Goal: Task Accomplishment & Management: Manage account settings

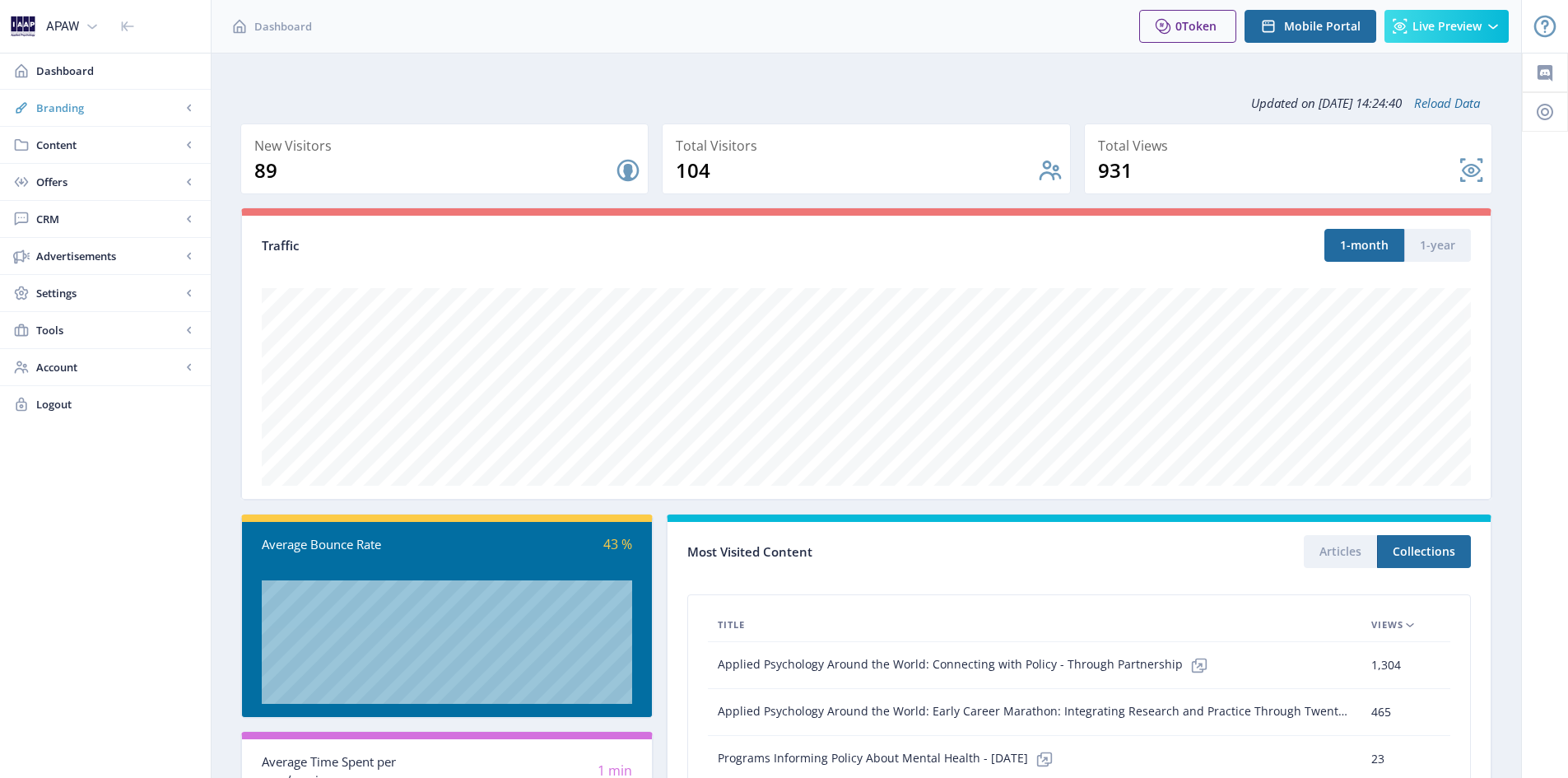
click at [113, 111] on span "Branding" at bounding box center [108, 107] width 145 height 16
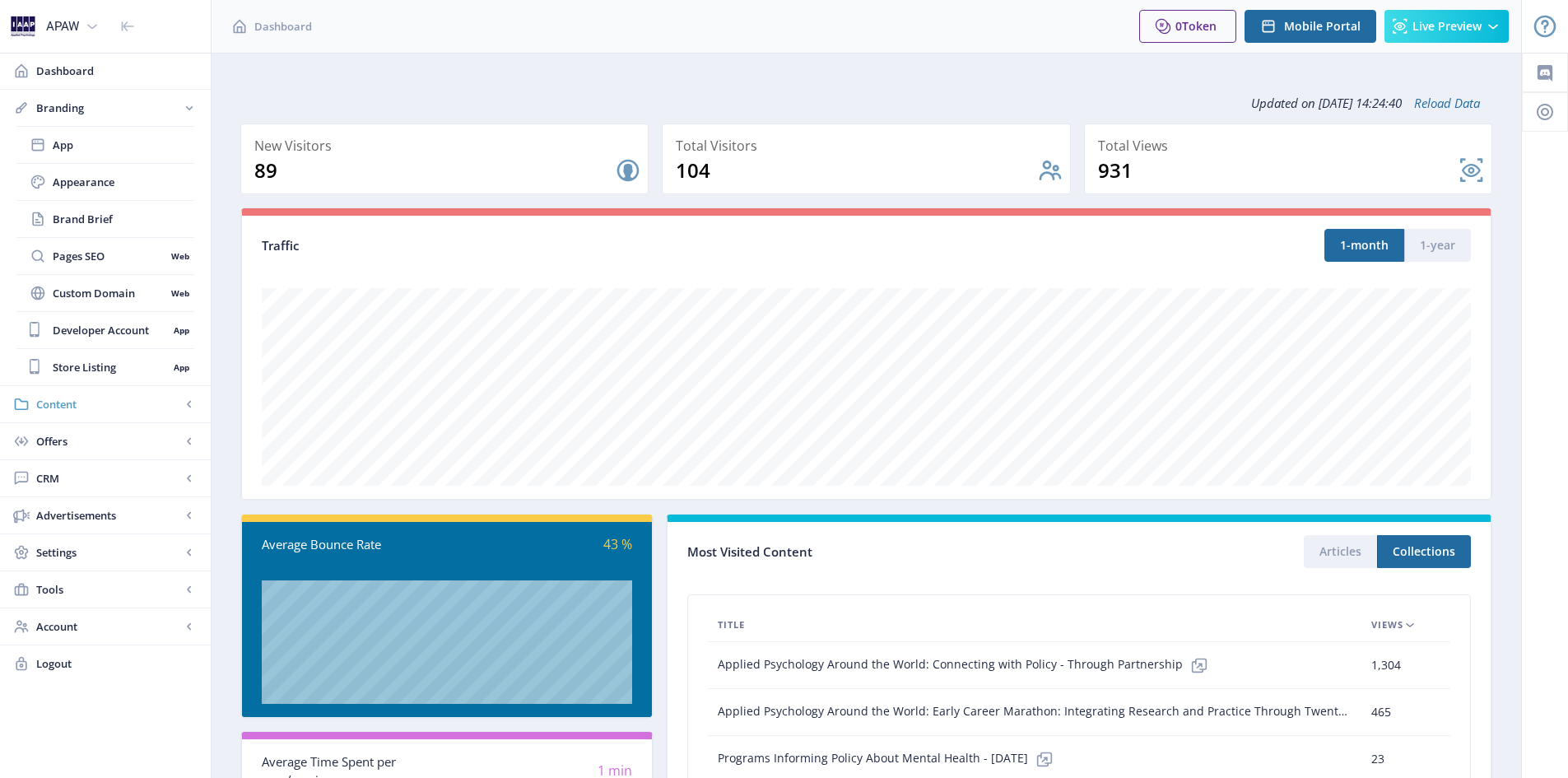
click at [89, 400] on span "Content" at bounding box center [108, 404] width 145 height 16
click at [82, 223] on span "Collections" at bounding box center [124, 219] width 142 height 16
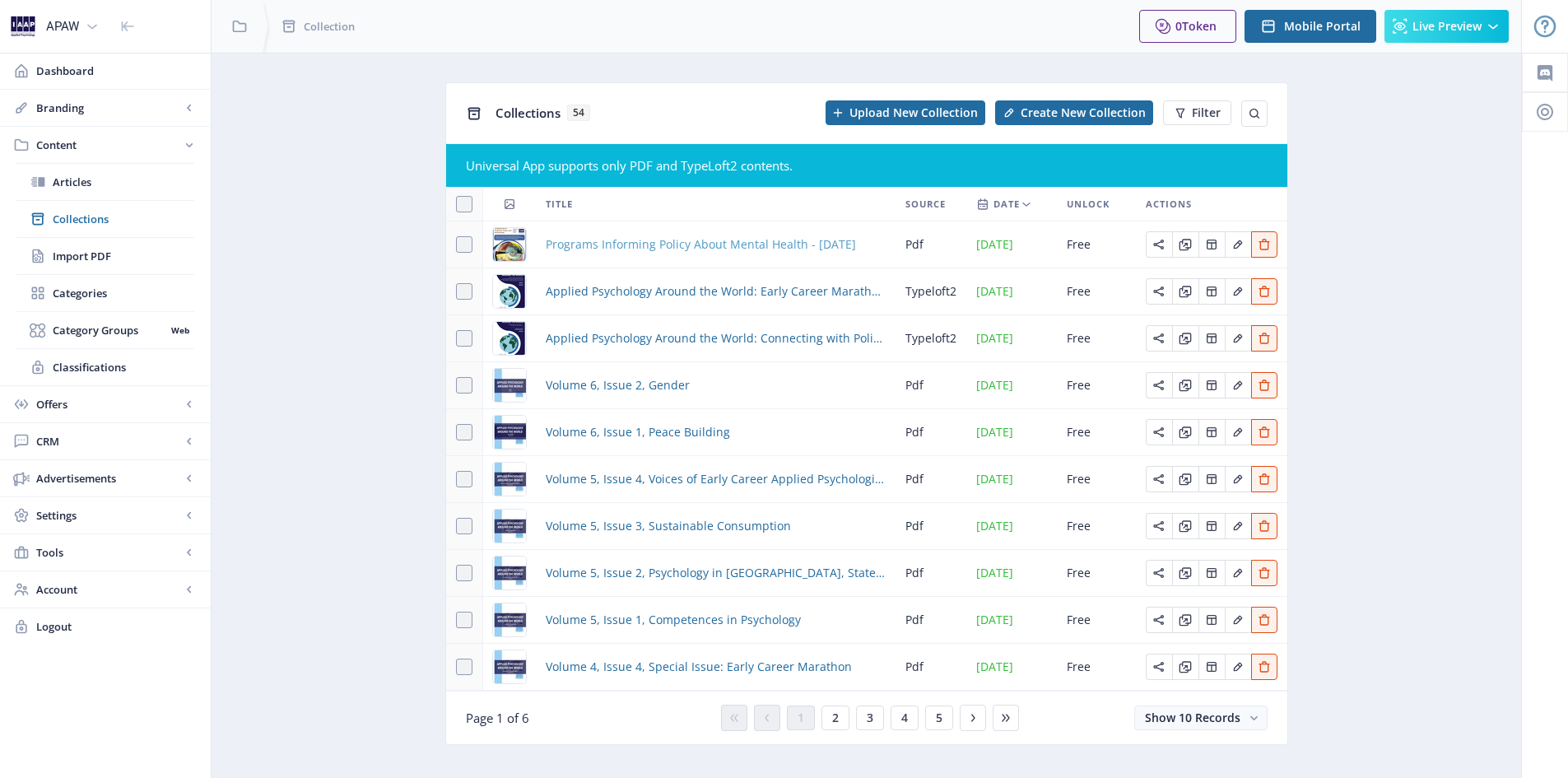
click at [604, 248] on span "Programs Informing Policy About Mental Health - [DATE]" at bounding box center [700, 245] width 310 height 20
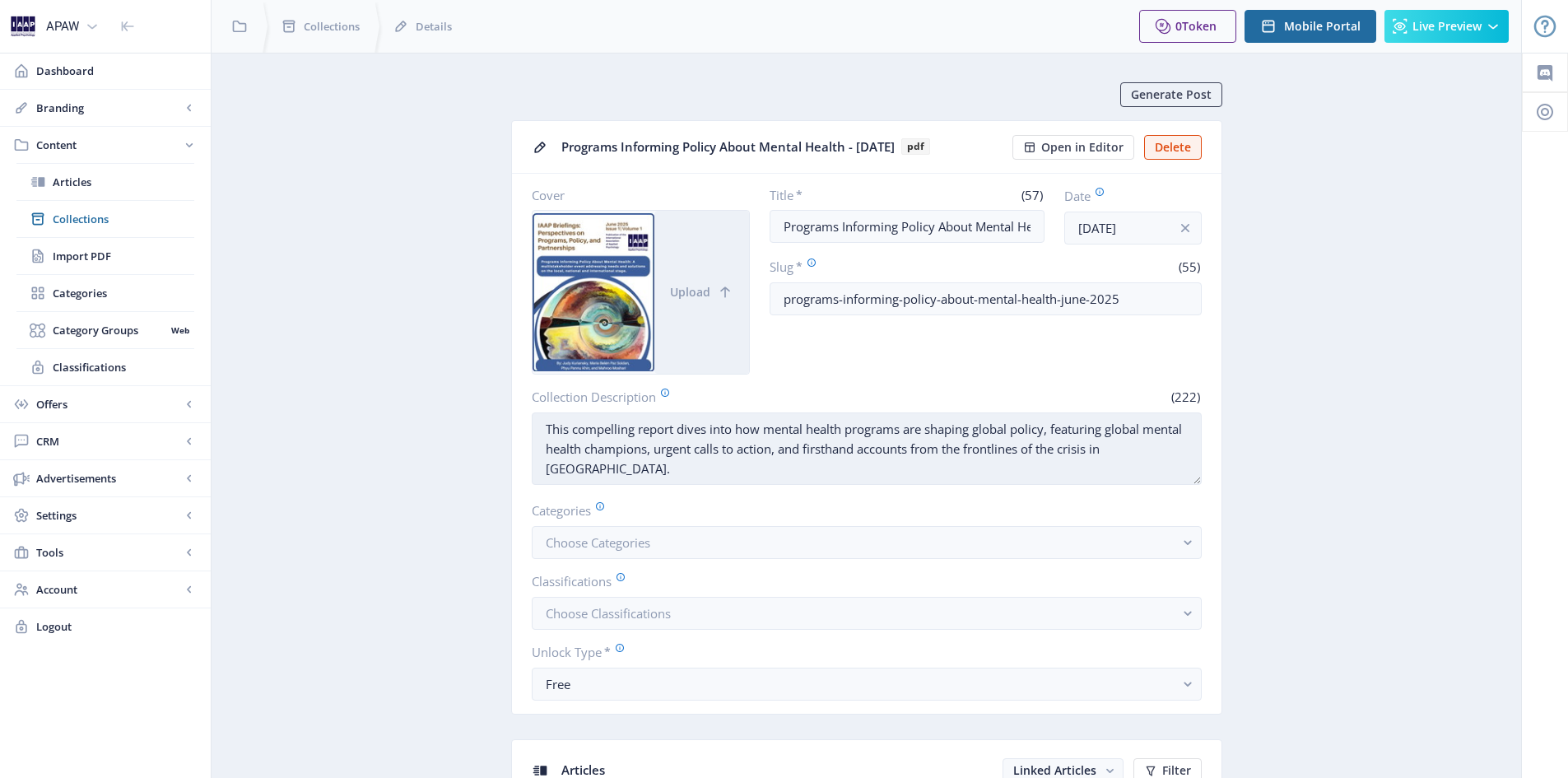
click at [643, 480] on textarea "This compelling report dives into how mental health programs are shaping global…" at bounding box center [866, 449] width 669 height 73
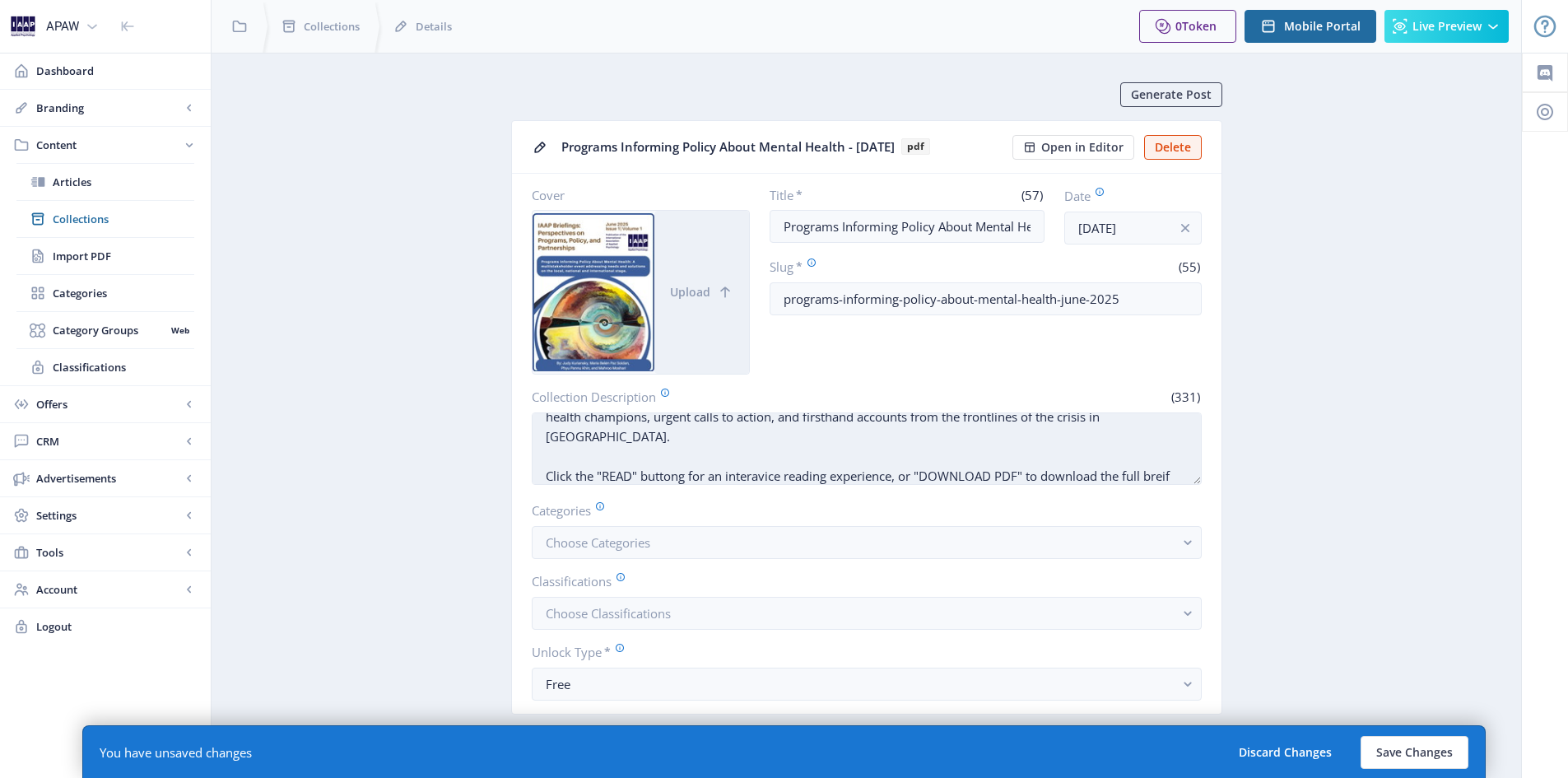
scroll to position [52, 0]
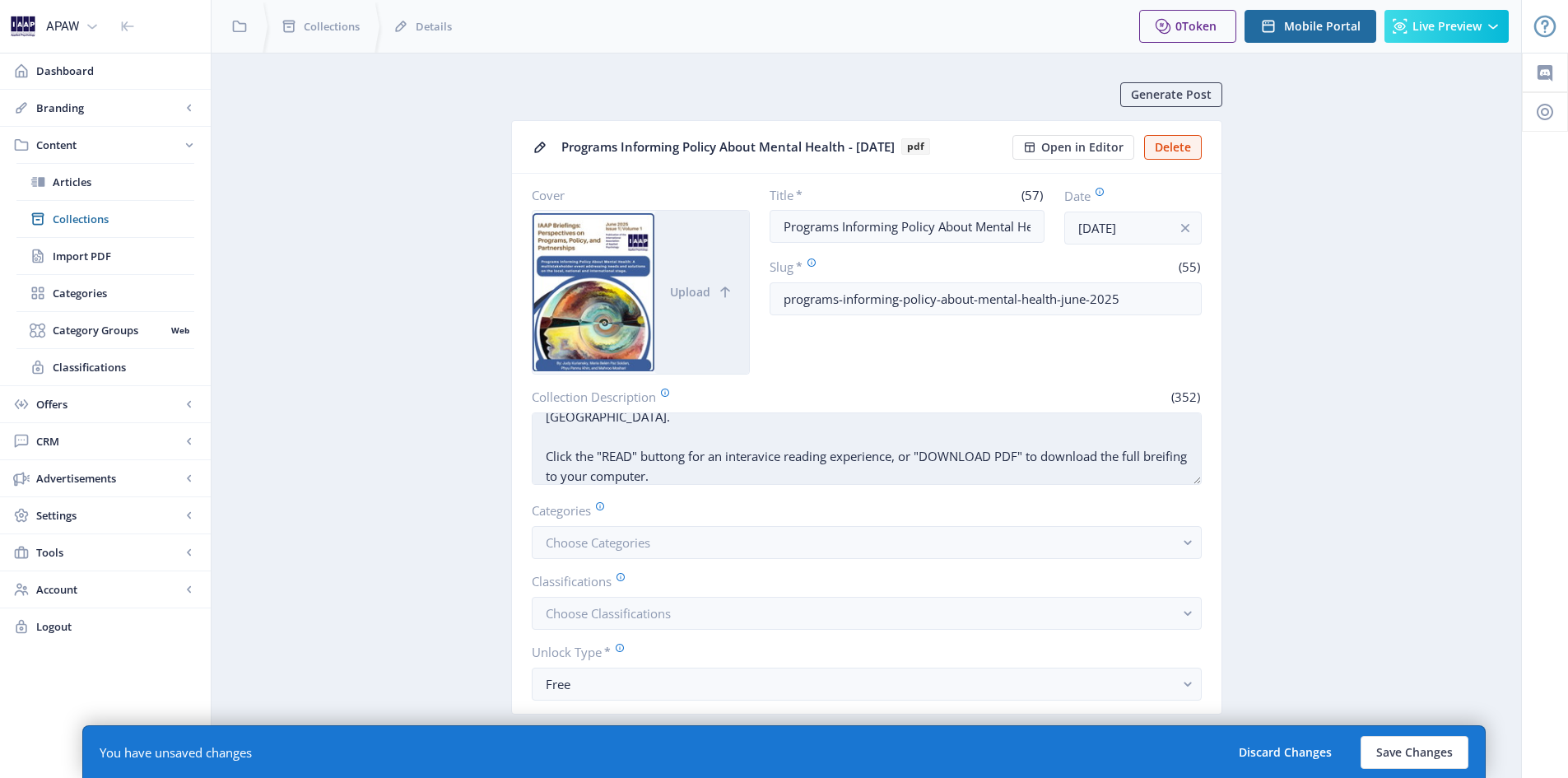
click at [573, 481] on textarea "This compelling report dives into how mental health programs are shaping global…" at bounding box center [866, 449] width 669 height 73
drag, startPoint x: 773, startPoint y: 457, endPoint x: 750, endPoint y: 456, distance: 23.0
click at [750, 456] on textarea "This compelling report dives into how mental health programs are shaping global…" at bounding box center [866, 449] width 669 height 73
click at [722, 472] on textarea "This compelling report dives into how mental health programs are shaping global…" at bounding box center [866, 449] width 669 height 73
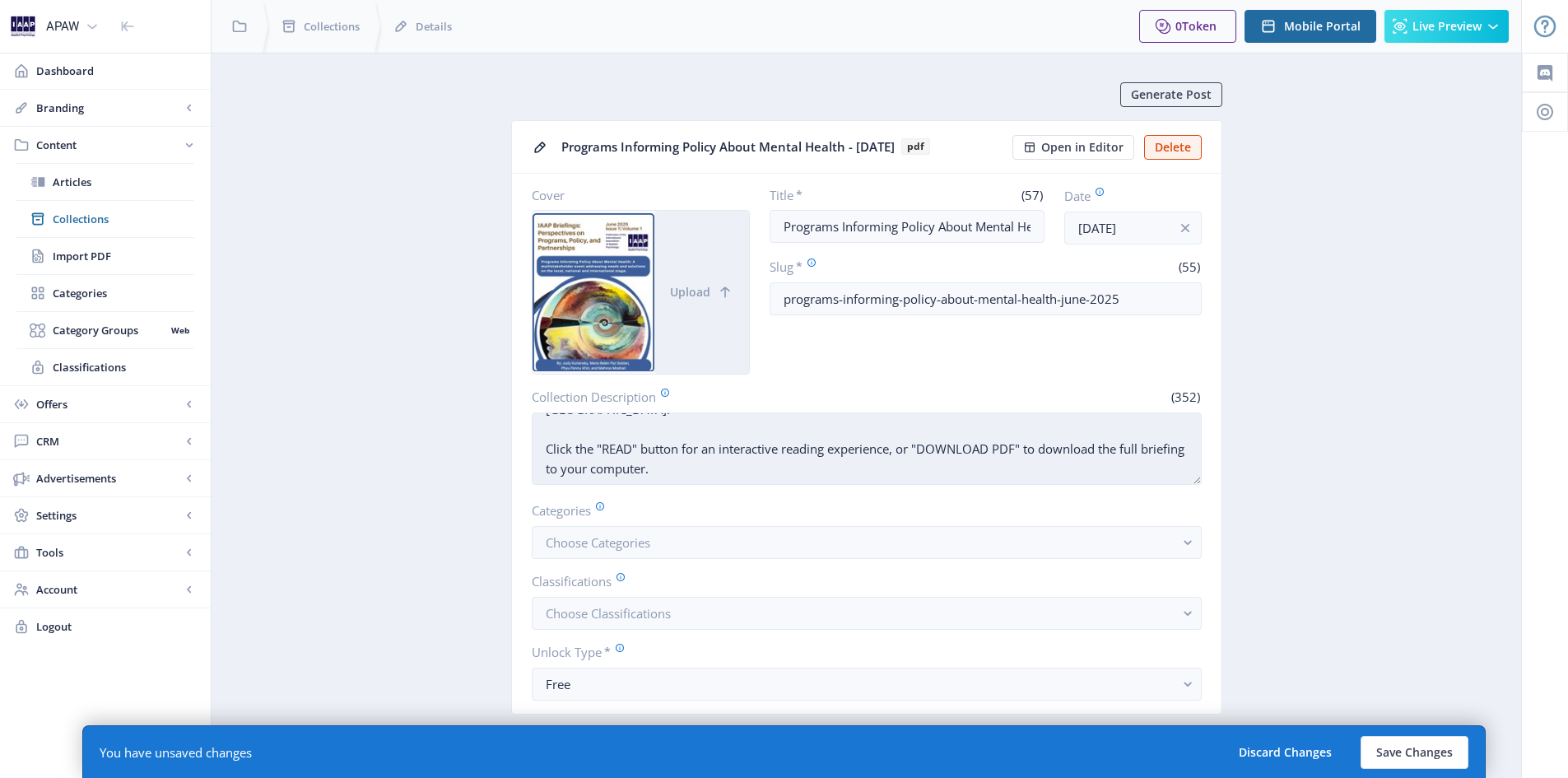
drag, startPoint x: 588, startPoint y: 476, endPoint x: 548, endPoint y: 472, distance: 40.2
click at [548, 472] on textarea "This compelling report dives into how mental health programs are shaping global…" at bounding box center [866, 449] width 669 height 73
click at [714, 468] on textarea "This compelling report dives into how mental health programs are shaping global…" at bounding box center [866, 449] width 669 height 73
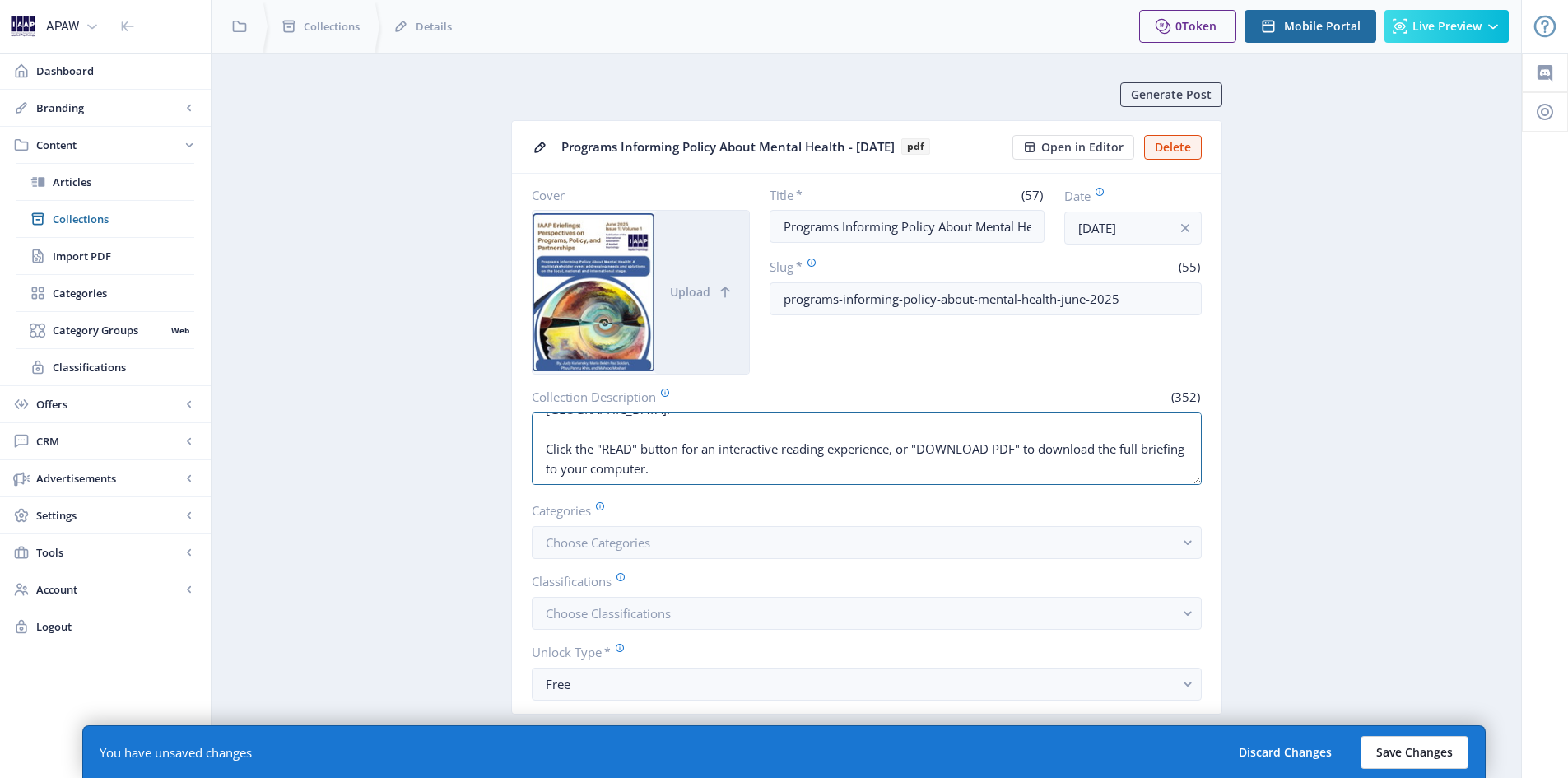
type textarea "This compelling report dives into how mental health programs are shaping global…"
click at [1428, 747] on button "Save Changes" at bounding box center [1414, 752] width 107 height 33
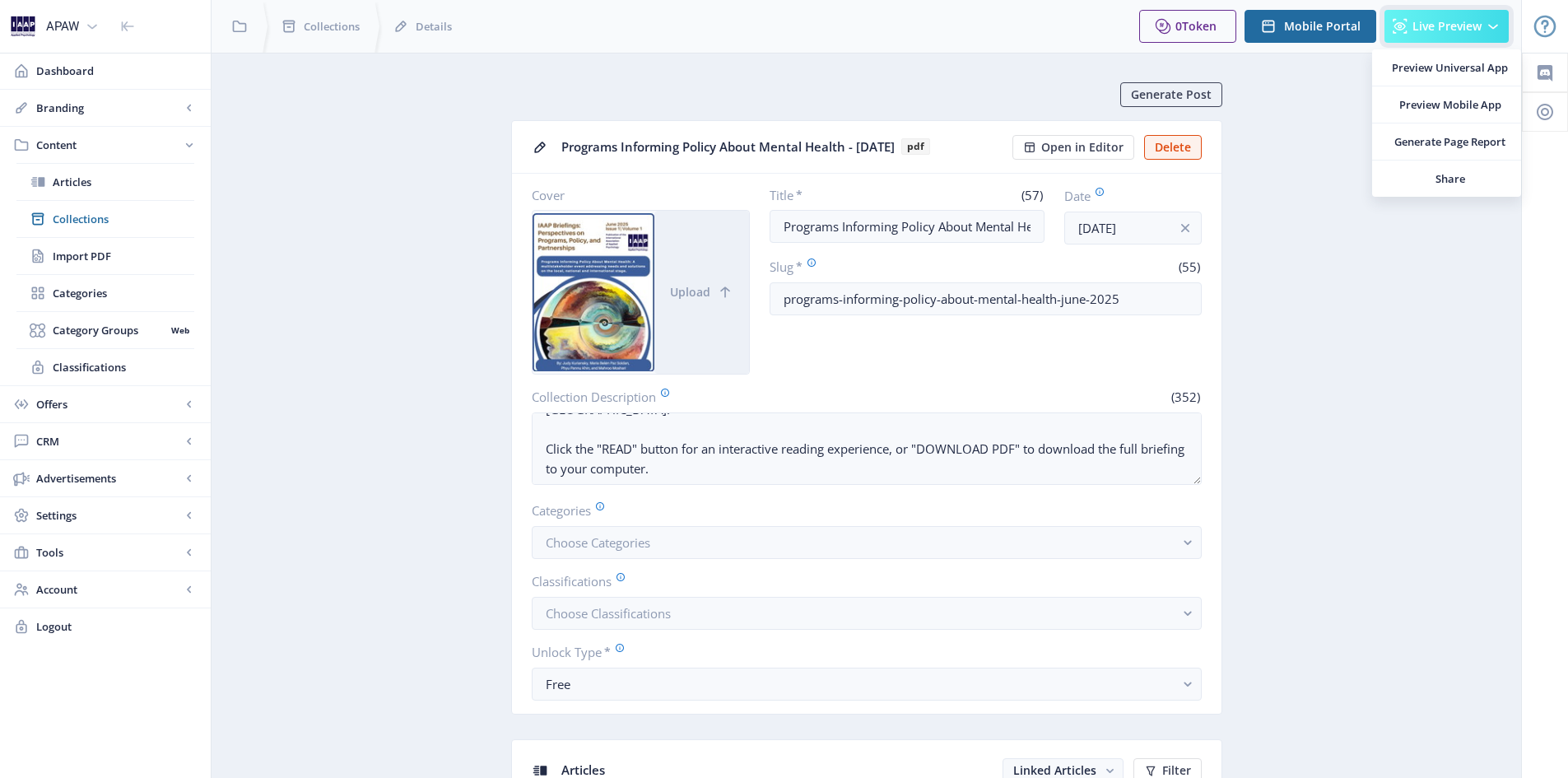
click at [1484, 28] on button "Live Preview" at bounding box center [1446, 26] width 125 height 33
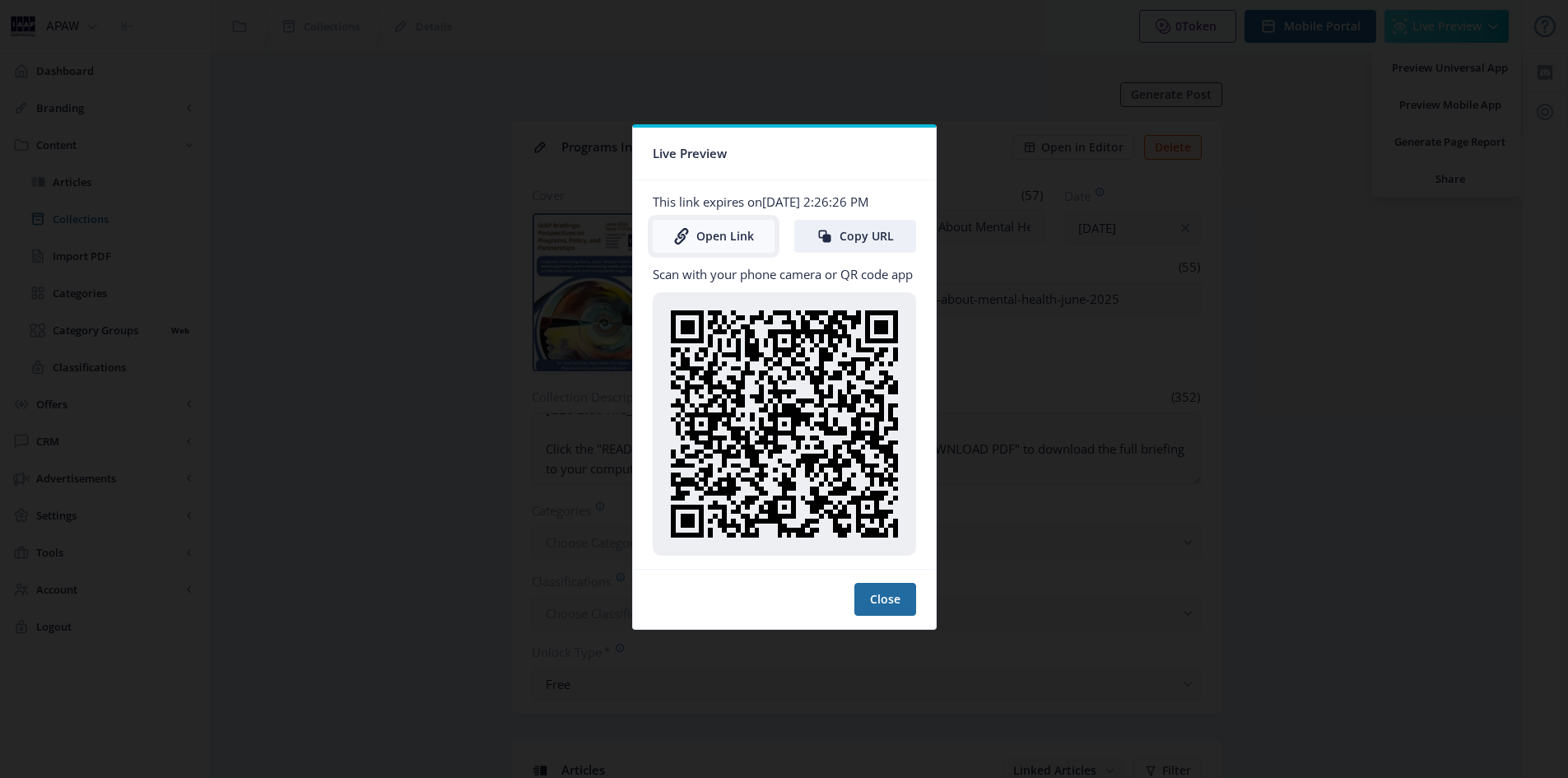
click at [694, 234] on link "Open Link" at bounding box center [713, 236] width 122 height 33
